Goal: Check status

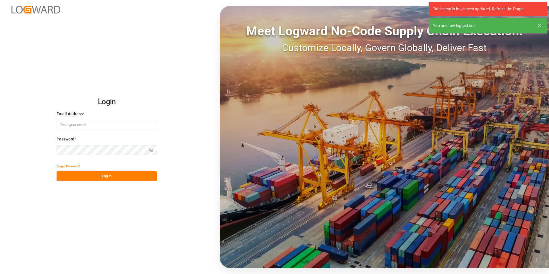
type input "[PERSON_NAME][EMAIL_ADDRESS][DOMAIN_NAME]"
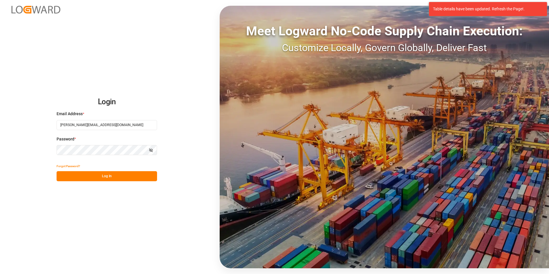
click at [111, 176] on button "Log In" at bounding box center [107, 176] width 101 height 10
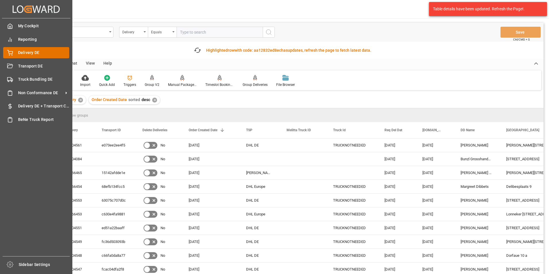
click at [24, 51] on span "Delivery DE" at bounding box center [43, 53] width 51 height 6
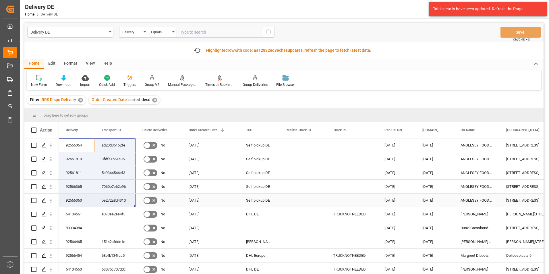
drag, startPoint x: 68, startPoint y: 146, endPoint x: 122, endPoint y: 197, distance: 74.4
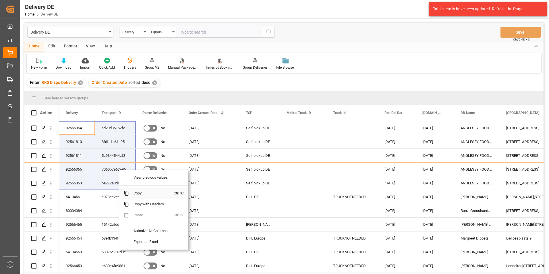
click at [142, 193] on span "Copy" at bounding box center [151, 193] width 45 height 11
